Goal: Information Seeking & Learning: Learn about a topic

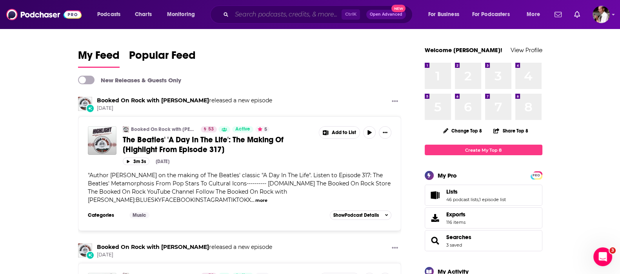
click at [274, 13] on input "Search podcasts, credits, & more..." at bounding box center [287, 14] width 110 height 13
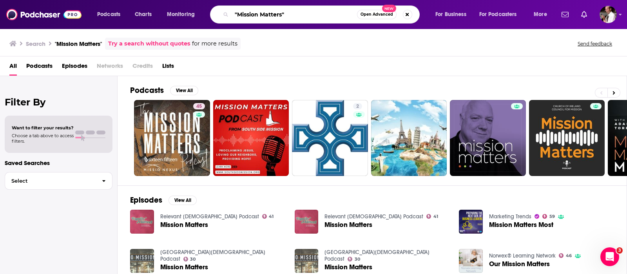
click at [282, 13] on input ""Mission Matters"" at bounding box center [294, 14] width 125 height 13
click at [316, 13] on input ""Mission Matters"" at bounding box center [294, 14] width 125 height 13
type input ""Mission Matters" [PERSON_NAME]"
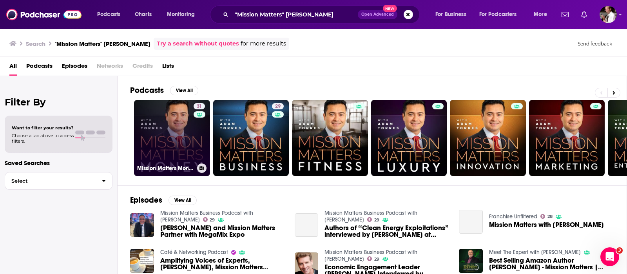
click at [173, 143] on link "31 Mission Matters Money with [PERSON_NAME]" at bounding box center [172, 138] width 76 height 76
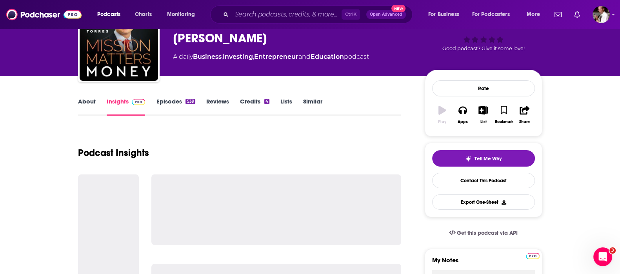
scroll to position [65, 0]
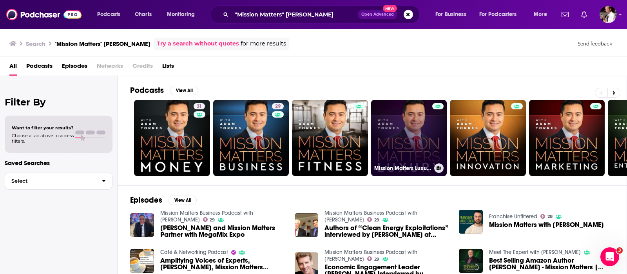
click at [403, 136] on link "Mission Matters Luxury with [PERSON_NAME]" at bounding box center [409, 138] width 76 height 76
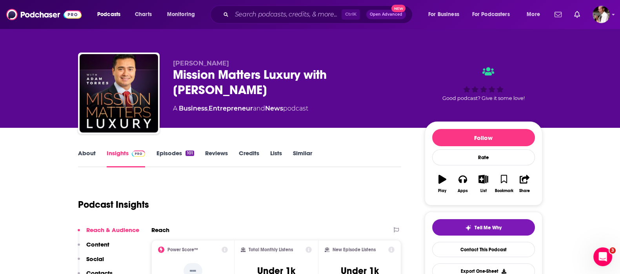
scroll to position [65, 0]
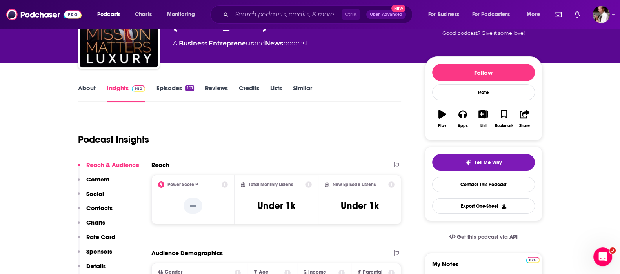
click at [173, 89] on link "Episodes 101" at bounding box center [175, 93] width 38 height 18
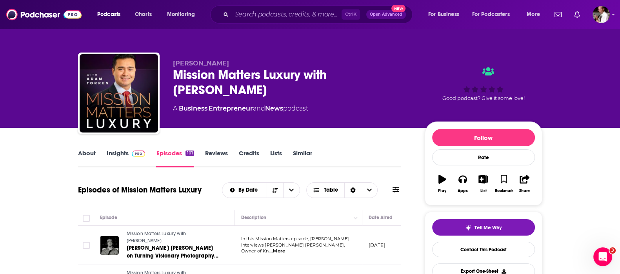
scroll to position [65, 0]
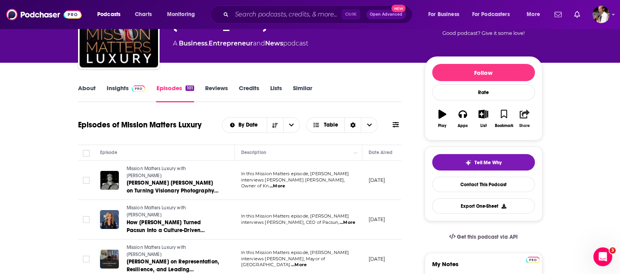
click at [522, 114] on icon "button" at bounding box center [525, 114] width 10 height 9
click at [595, 154] on icon "Show Share dropdown" at bounding box center [592, 154] width 16 height 6
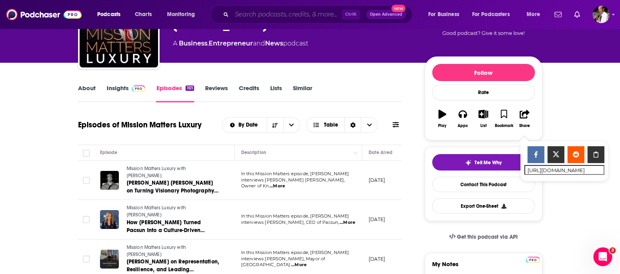
click at [259, 9] on input "Search podcasts, credits, & more..." at bounding box center [287, 14] width 110 height 13
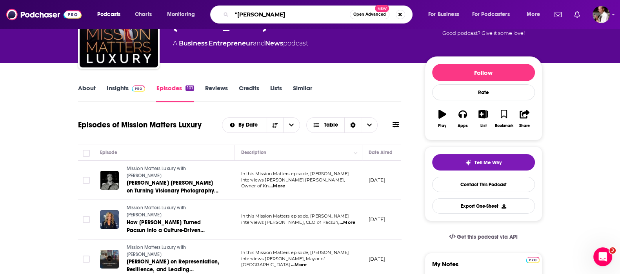
type input ""[PERSON_NAME]""
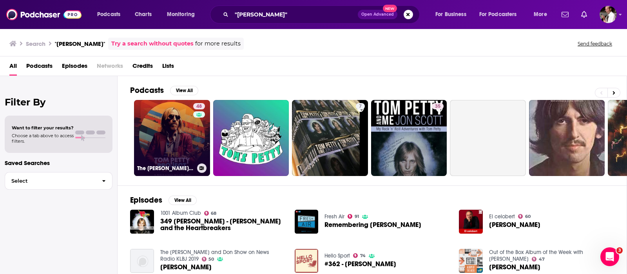
click at [178, 138] on link "48 The [PERSON_NAME] Project" at bounding box center [172, 138] width 76 height 76
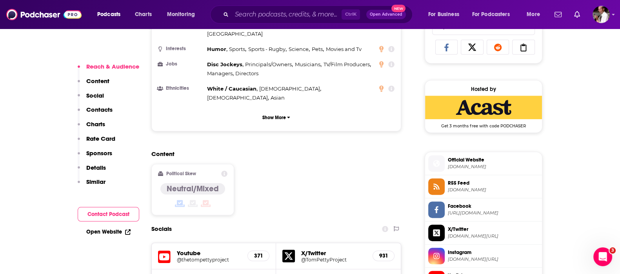
scroll to position [588, 0]
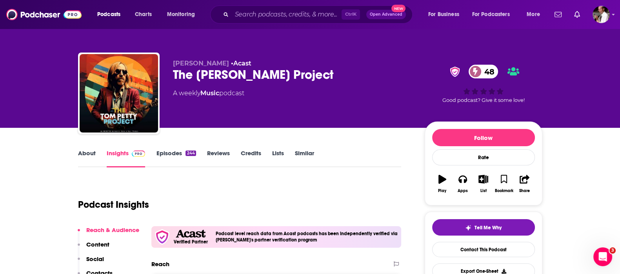
scroll to position [0, 0]
click at [178, 151] on link "Episodes 244" at bounding box center [176, 158] width 40 height 18
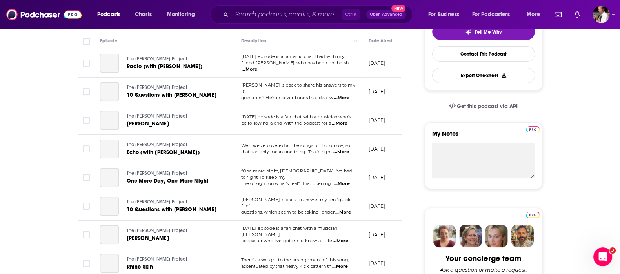
scroll to position [131, 0]
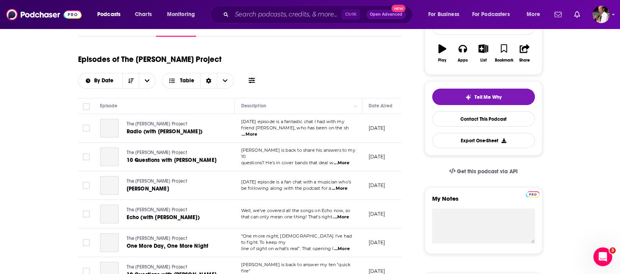
click at [257, 131] on span "...More" at bounding box center [250, 134] width 16 height 6
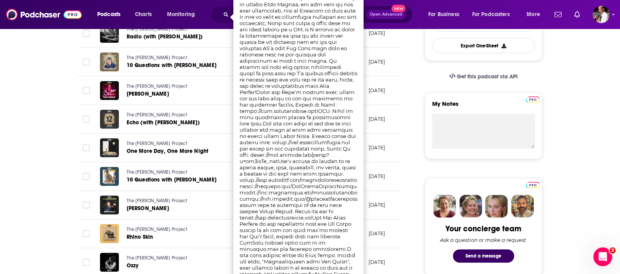
scroll to position [261, 0]
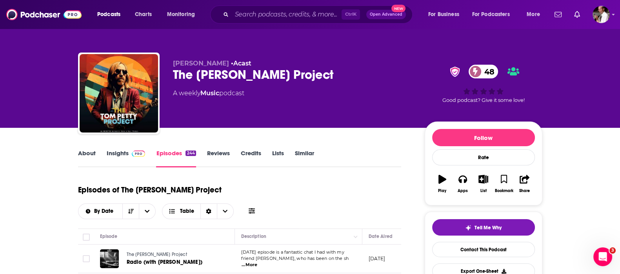
click at [120, 153] on link "Insights" at bounding box center [126, 158] width 39 height 18
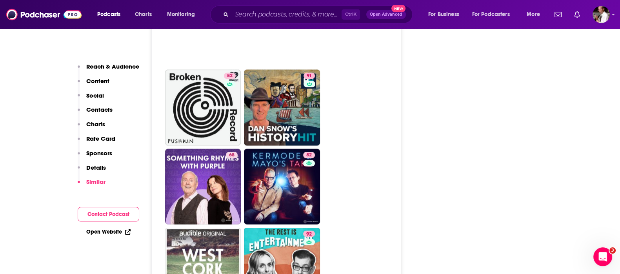
scroll to position [1830, 0]
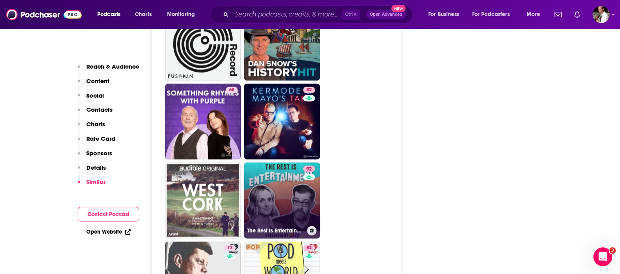
click at [278, 162] on link "92 The Rest Is Entertainment" at bounding box center [282, 200] width 76 height 76
type input "[URL][DOMAIN_NAME]"
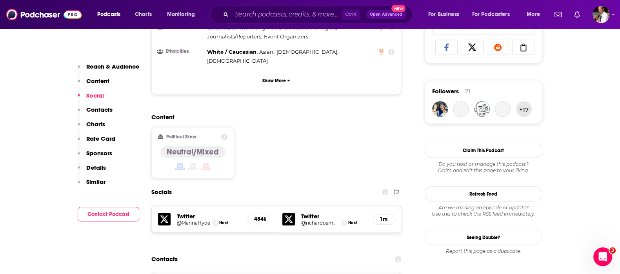
scroll to position [588, 0]
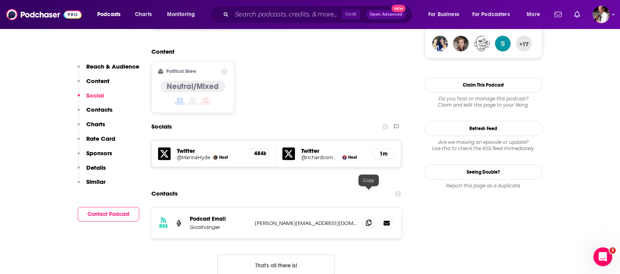
click at [368, 220] on icon at bounding box center [368, 223] width 5 height 6
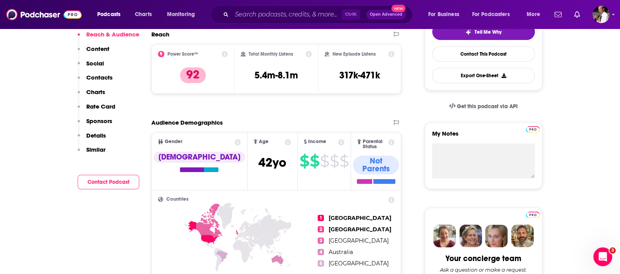
scroll to position [0, 0]
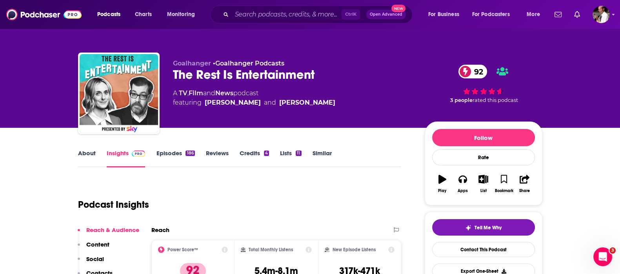
click at [87, 150] on link "About" at bounding box center [87, 158] width 18 height 18
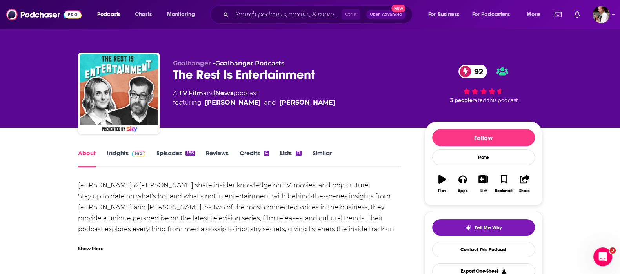
click at [176, 152] on link "Episodes 186" at bounding box center [175, 158] width 38 height 18
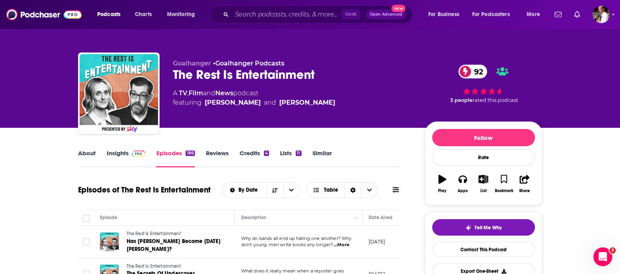
click at [116, 150] on link "Insights" at bounding box center [126, 158] width 39 height 18
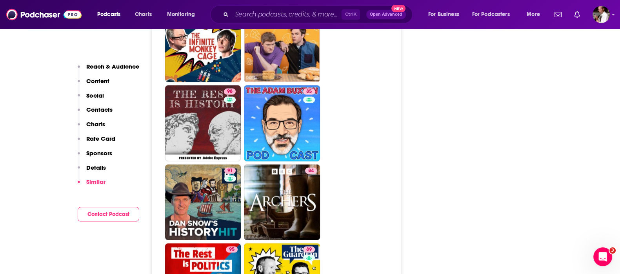
scroll to position [1634, 0]
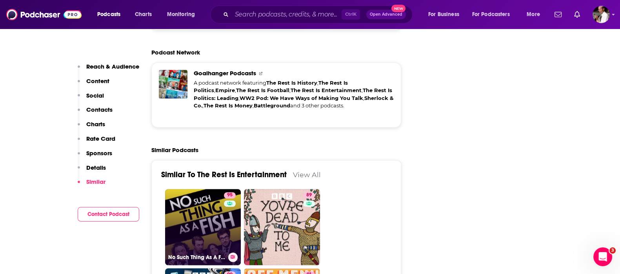
click at [202, 192] on link "95 No Such Thing As A Fish" at bounding box center [203, 227] width 76 height 76
type input "[URL][DOMAIN_NAME]"
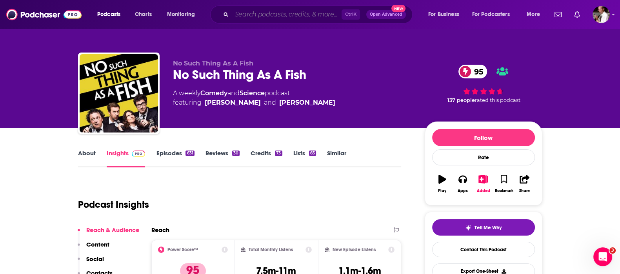
click at [249, 14] on input "Search podcasts, credits, & more..." at bounding box center [287, 14] width 110 height 13
